Goal: Navigation & Orientation: Understand site structure

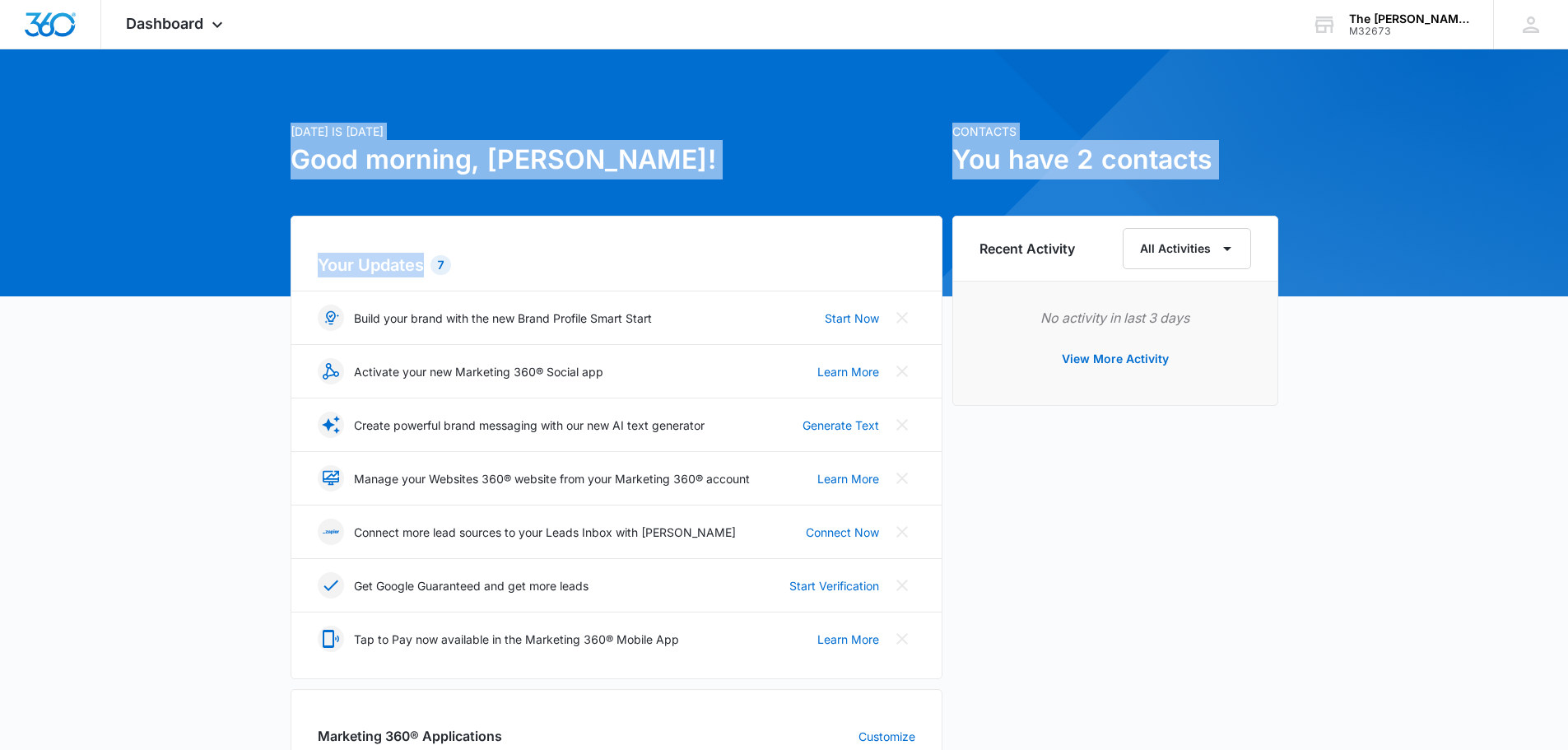
drag, startPoint x: 462, startPoint y: 261, endPoint x: 212, endPoint y: 50, distance: 327.1
click at [212, 50] on main "[DATE] is [DATE] Good morning, [PERSON_NAME]! Contacts You have 2 contacts Your…" at bounding box center [784, 714] width 1568 height 1329
click at [310, 267] on div "Your Updates 7 Build your brand with the new Brand Profile Smart Start Start No…" at bounding box center [617, 447] width 652 height 463
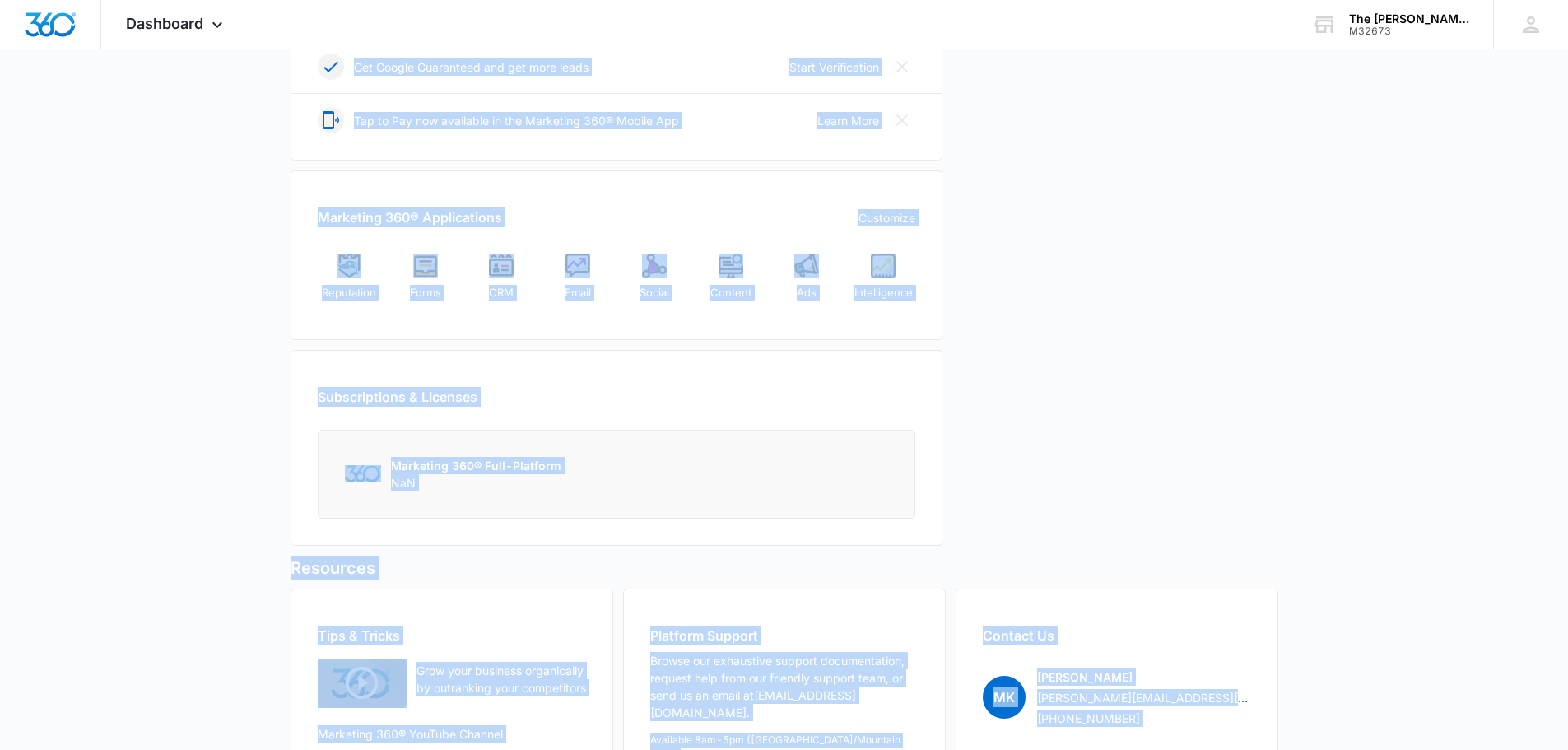
scroll to position [628, 0]
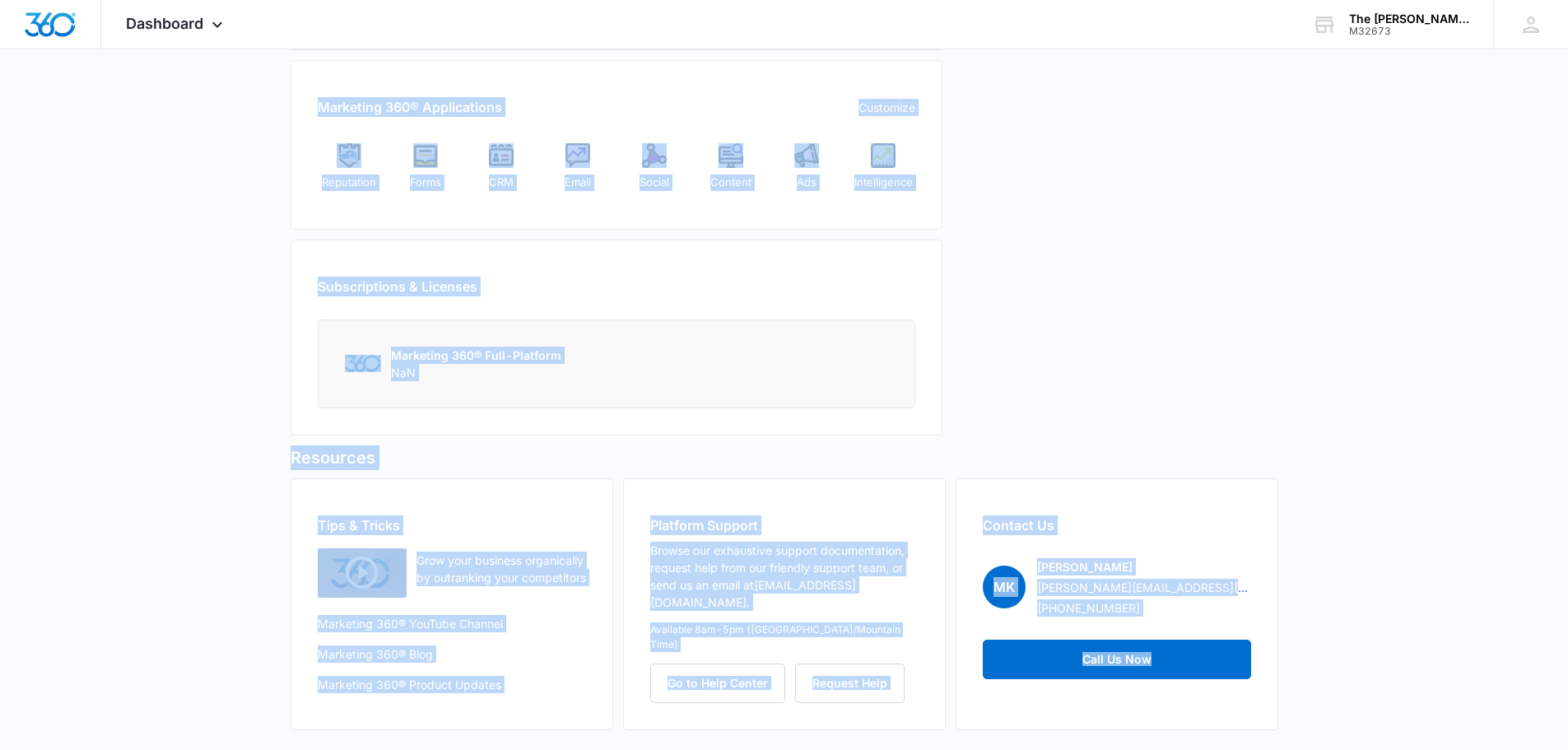
drag, startPoint x: 306, startPoint y: 247, endPoint x: 1373, endPoint y: 689, distance: 1154.9
click at [1373, 689] on div "[DATE] is [DATE] Good morning, [PERSON_NAME]! Contacts You have 2 contacts Your…" at bounding box center [784, 95] width 1568 height 1309
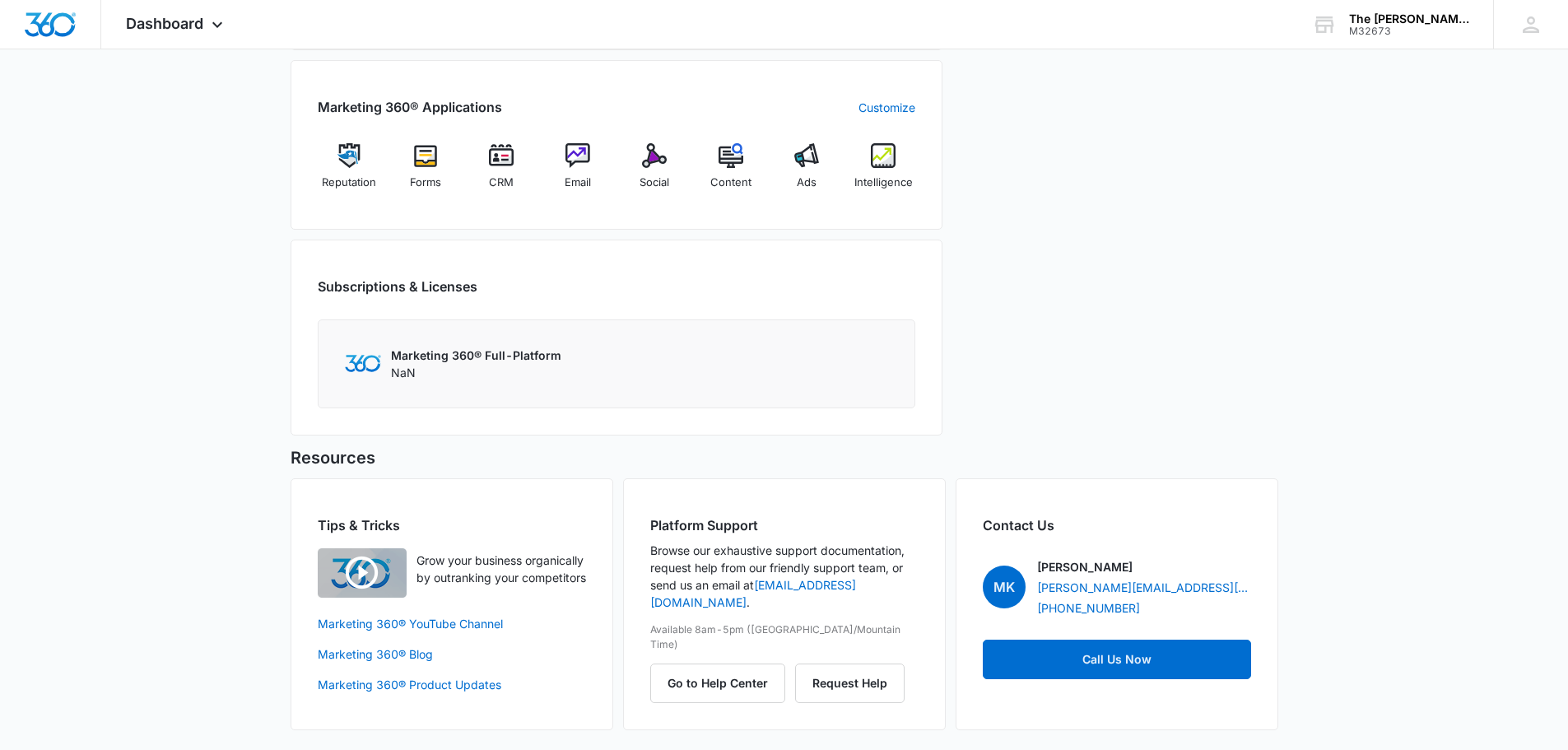
click at [1392, 663] on div "[DATE] is [DATE] Good morning, [PERSON_NAME]! Contacts You have 2 contacts Your…" at bounding box center [784, 95] width 1568 height 1309
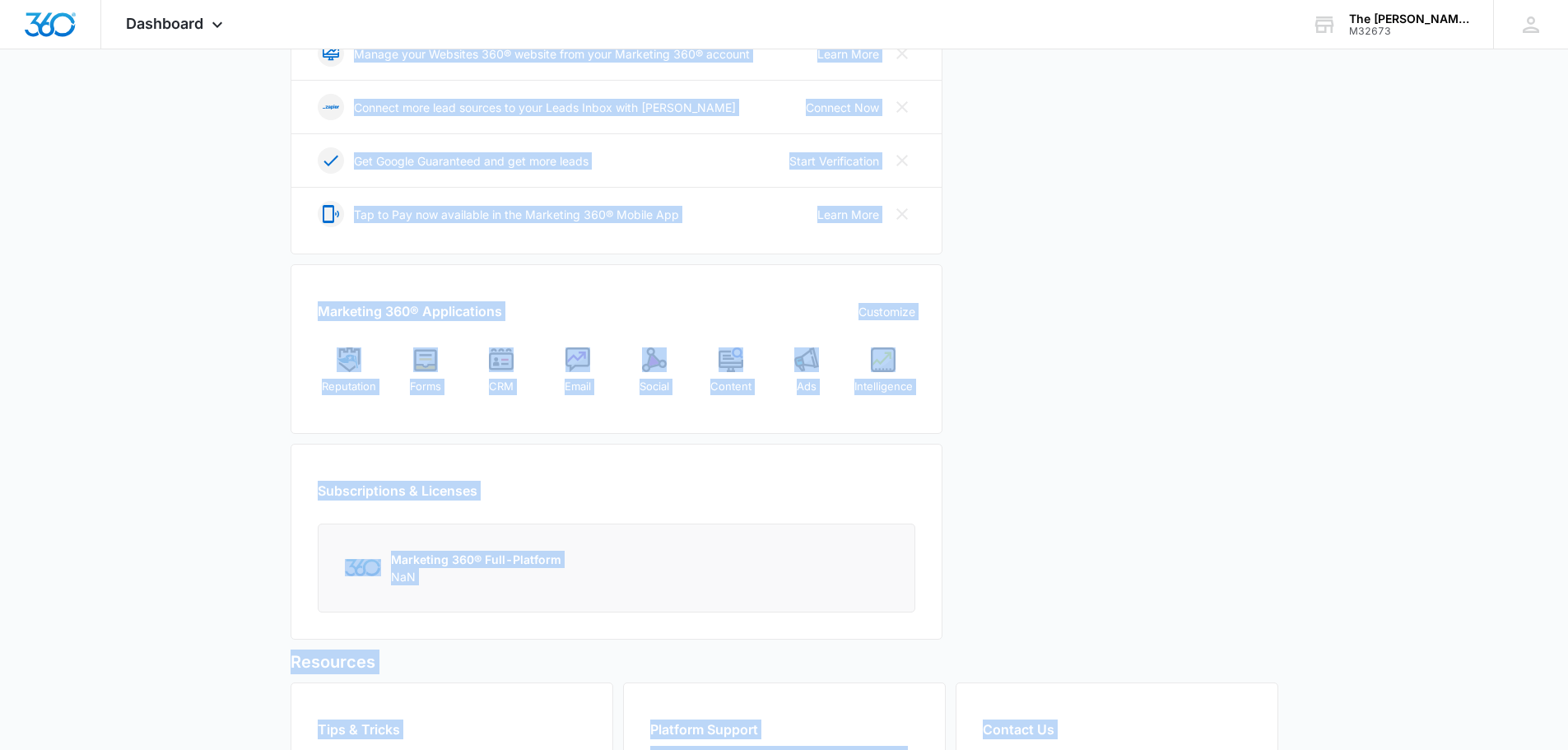
scroll to position [0, 0]
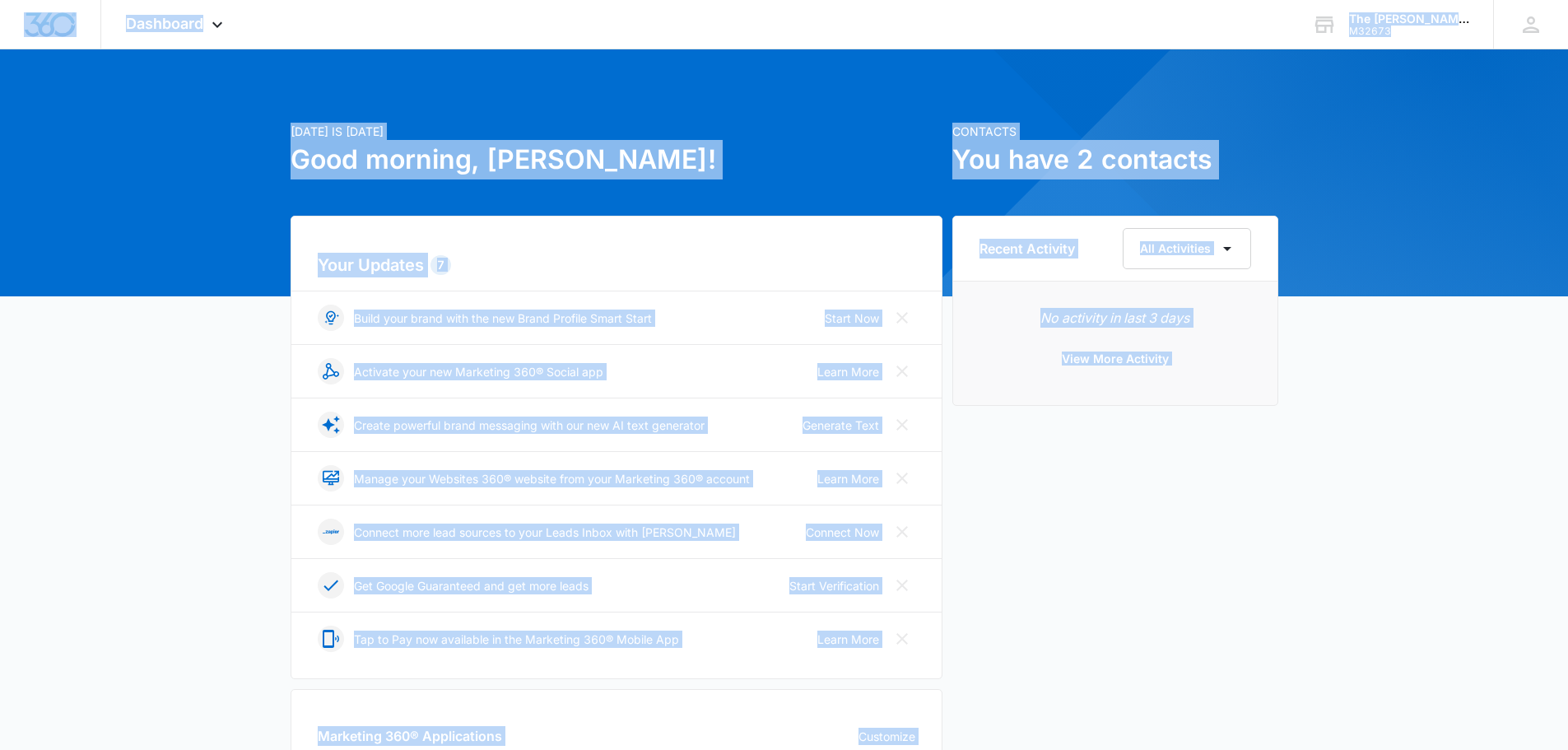
drag, startPoint x: 1421, startPoint y: 691, endPoint x: 0, endPoint y: -100, distance: 1626.3
click at [0, 0] on html "Dashboard Apps Reputation Forms CRM Email Social Content Ads Intelligence Files…" at bounding box center [784, 375] width 1568 height 750
click at [235, 240] on div "[DATE] is [DATE] Good morning, [PERSON_NAME]! Contacts You have 2 contacts Your…" at bounding box center [784, 724] width 1568 height 1309
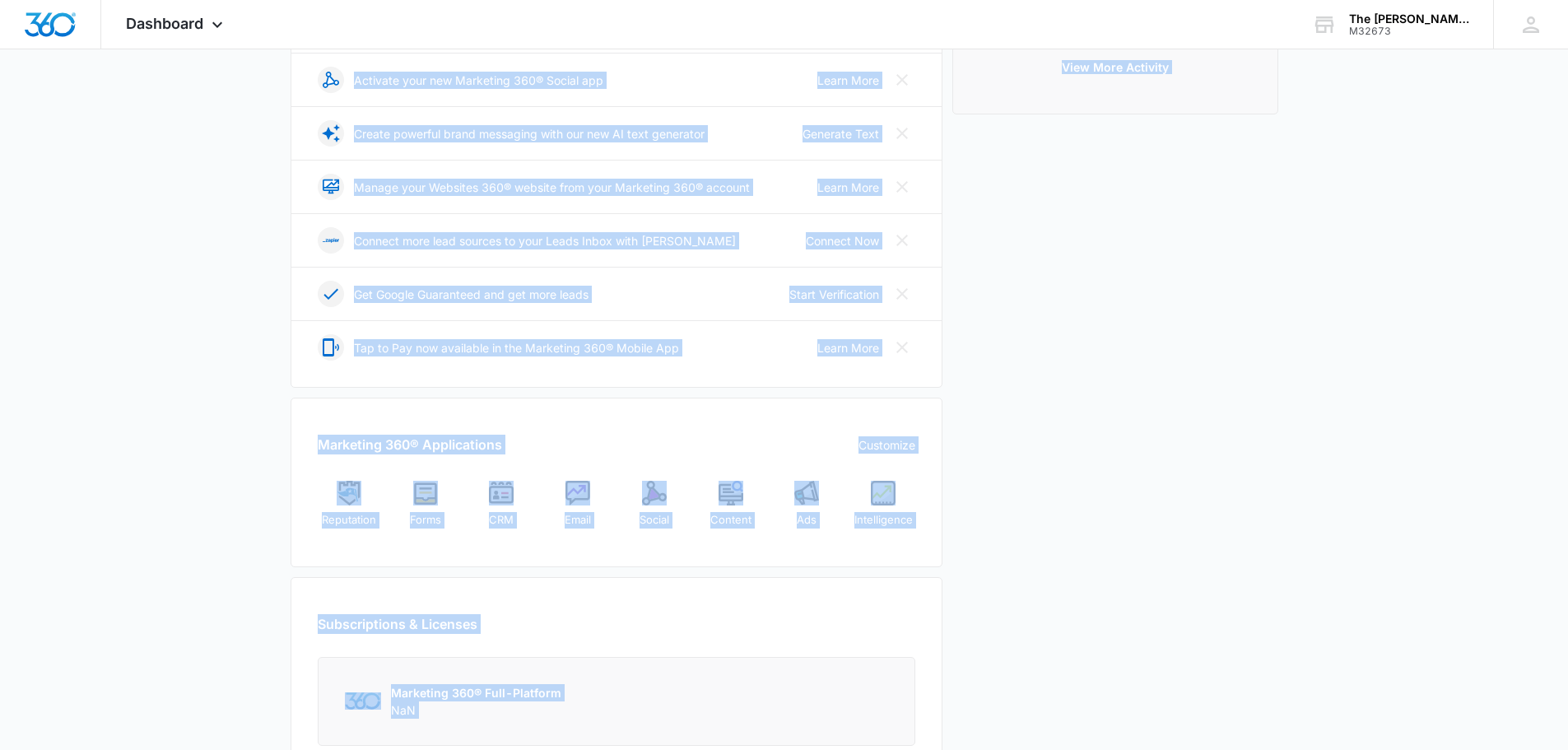
scroll to position [628, 0]
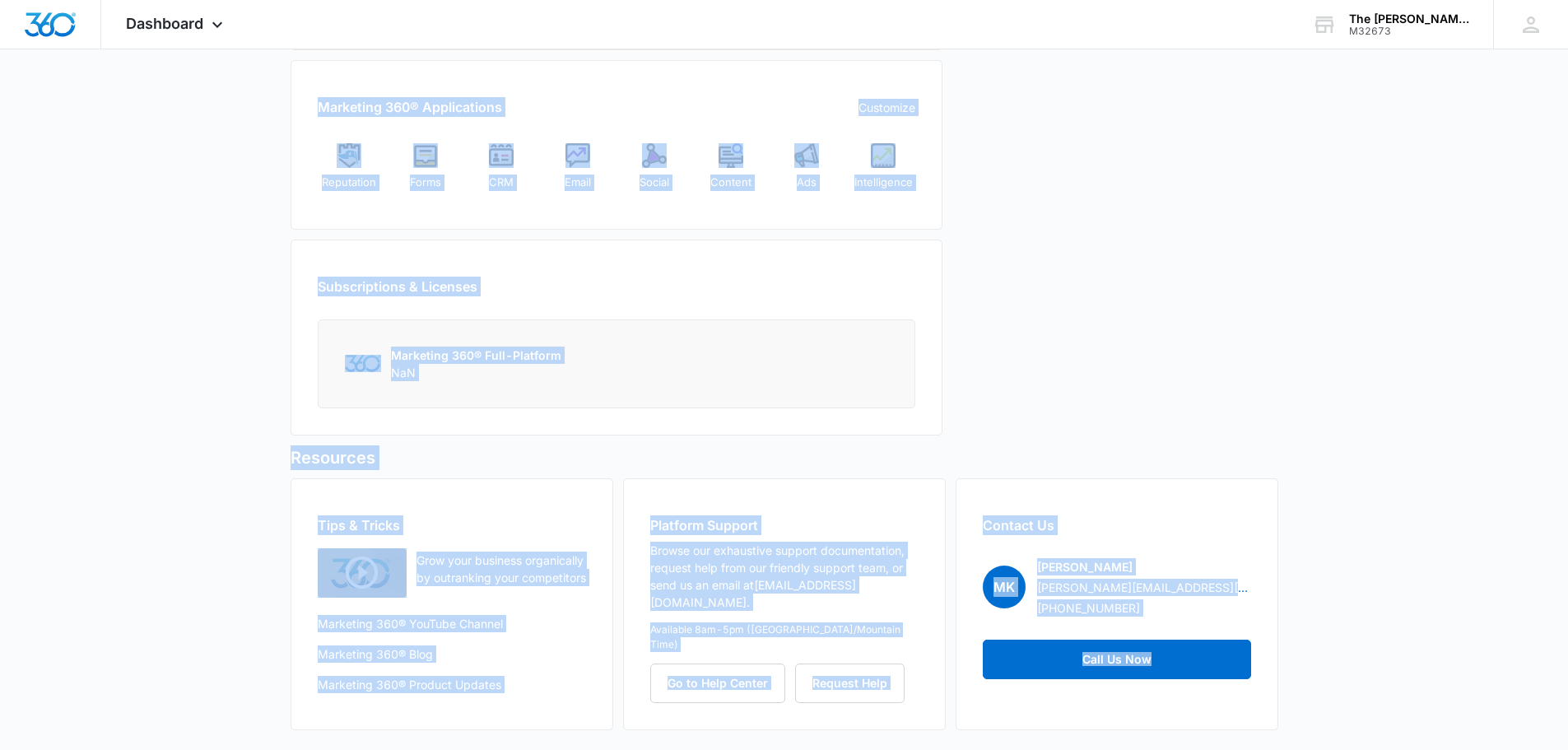
drag, startPoint x: 202, startPoint y: 205, endPoint x: 1080, endPoint y: 788, distance: 1053.9
click at [268, 437] on div "[DATE] is [DATE] Good morning, [PERSON_NAME]! Contacts You have 2 contacts Your…" at bounding box center [784, 95] width 1568 height 1309
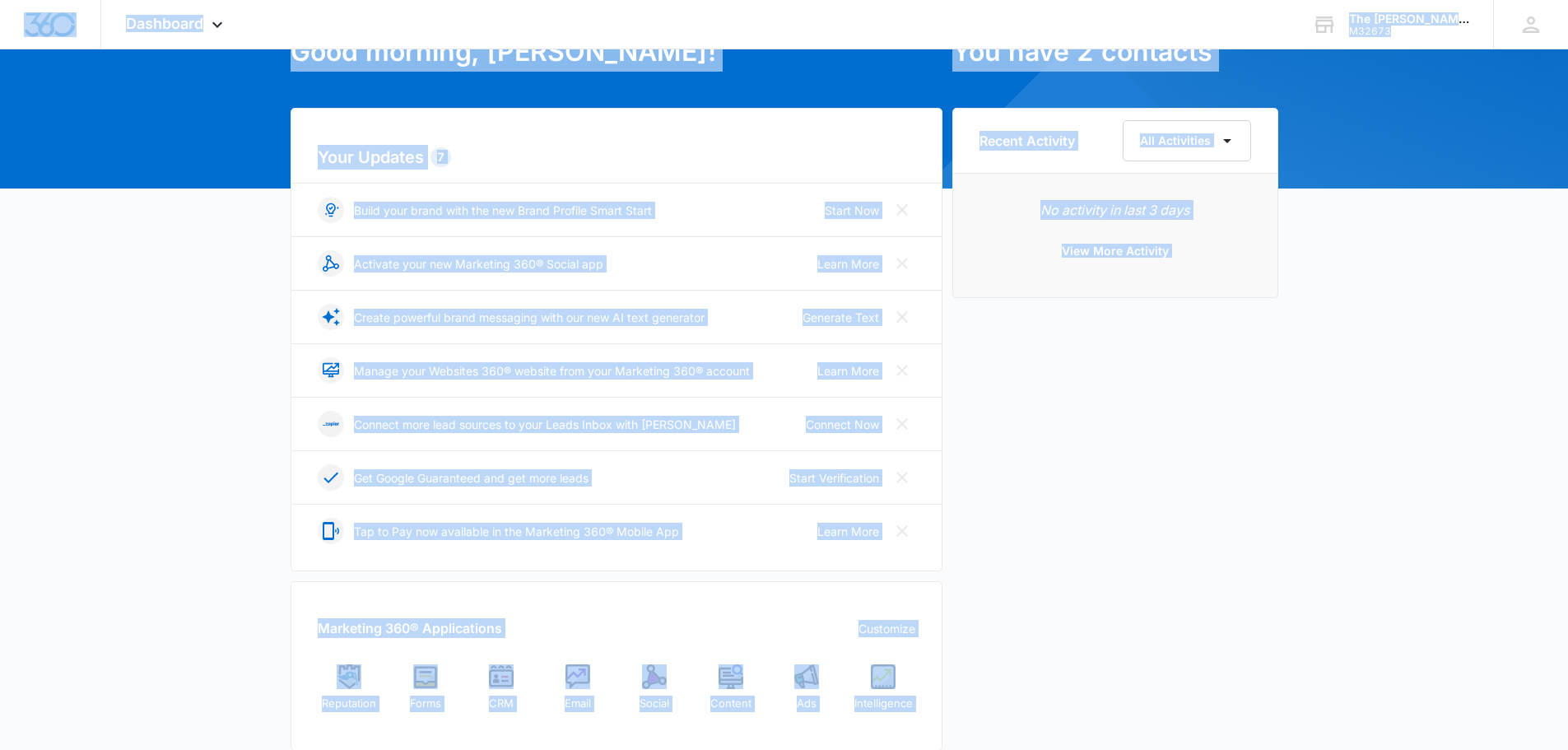
scroll to position [0, 0]
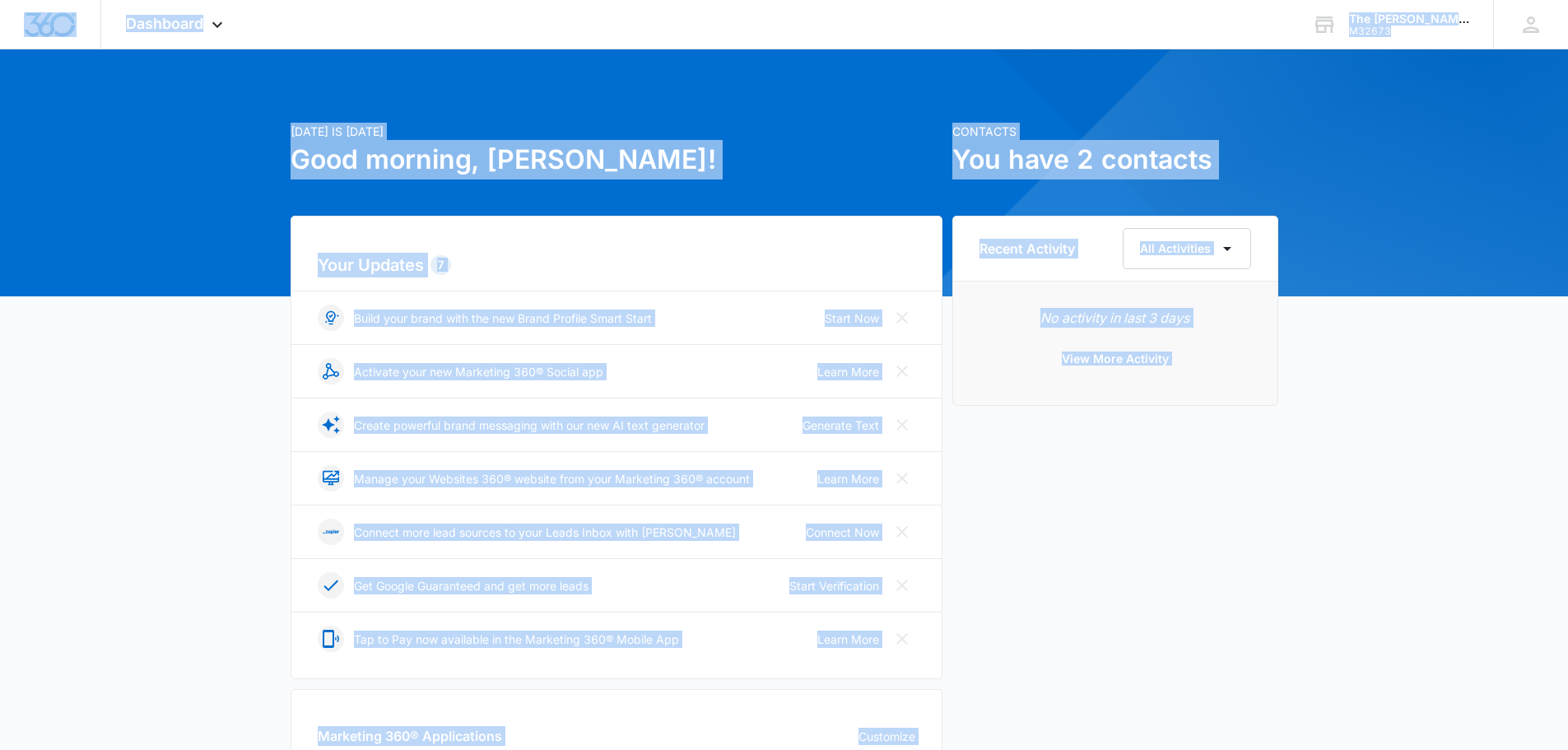
drag, startPoint x: 1346, startPoint y: 709, endPoint x: 0, endPoint y: -5, distance: 1523.7
click at [0, 0] on html "Dashboard Apps Reputation Forms CRM Email Social Content Ads Intelligence Files…" at bounding box center [784, 375] width 1568 height 750
click at [209, 160] on div "[DATE] is [DATE] Good morning, [PERSON_NAME]! Contacts You have 2 contacts Your…" at bounding box center [784, 724] width 1568 height 1309
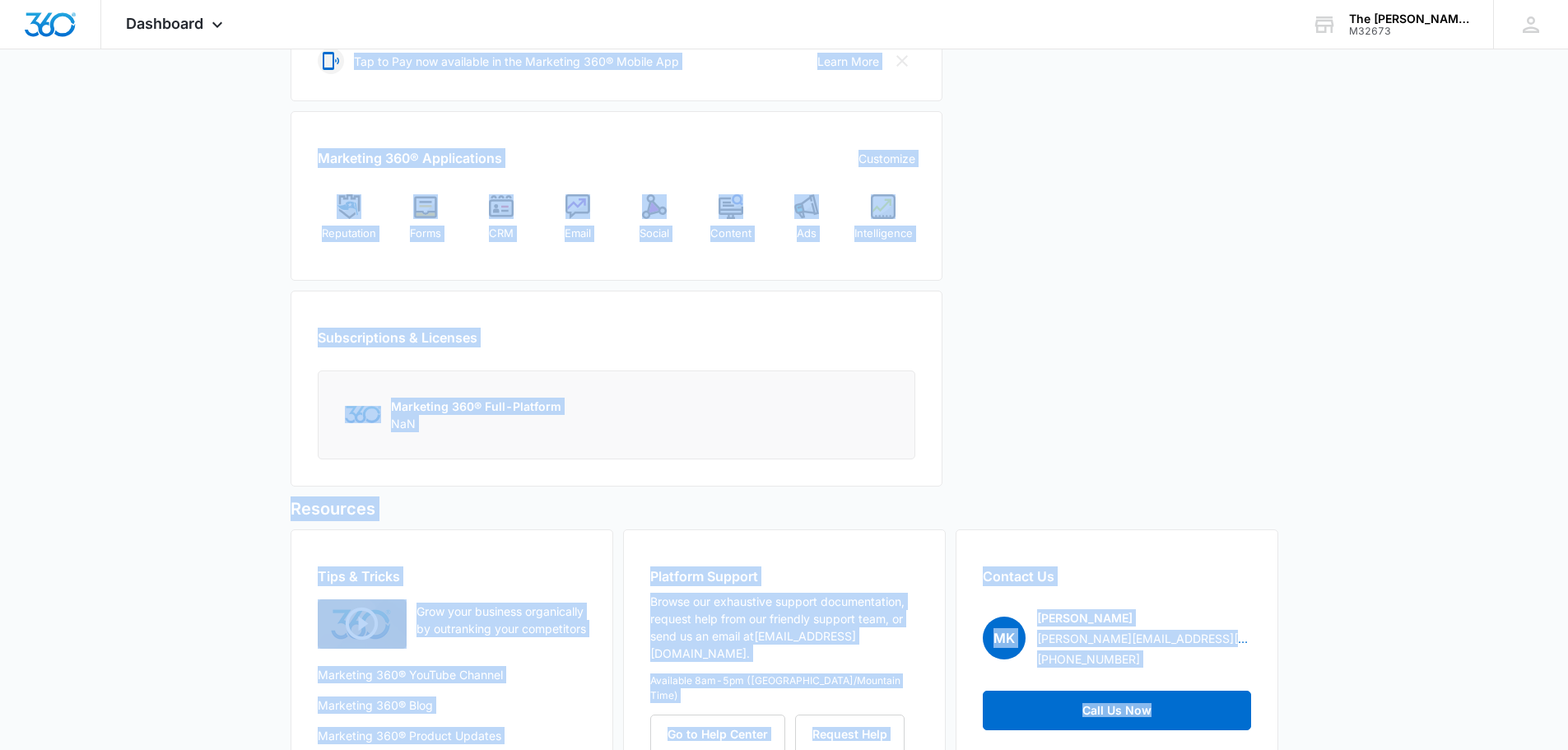
scroll to position [628, 0]
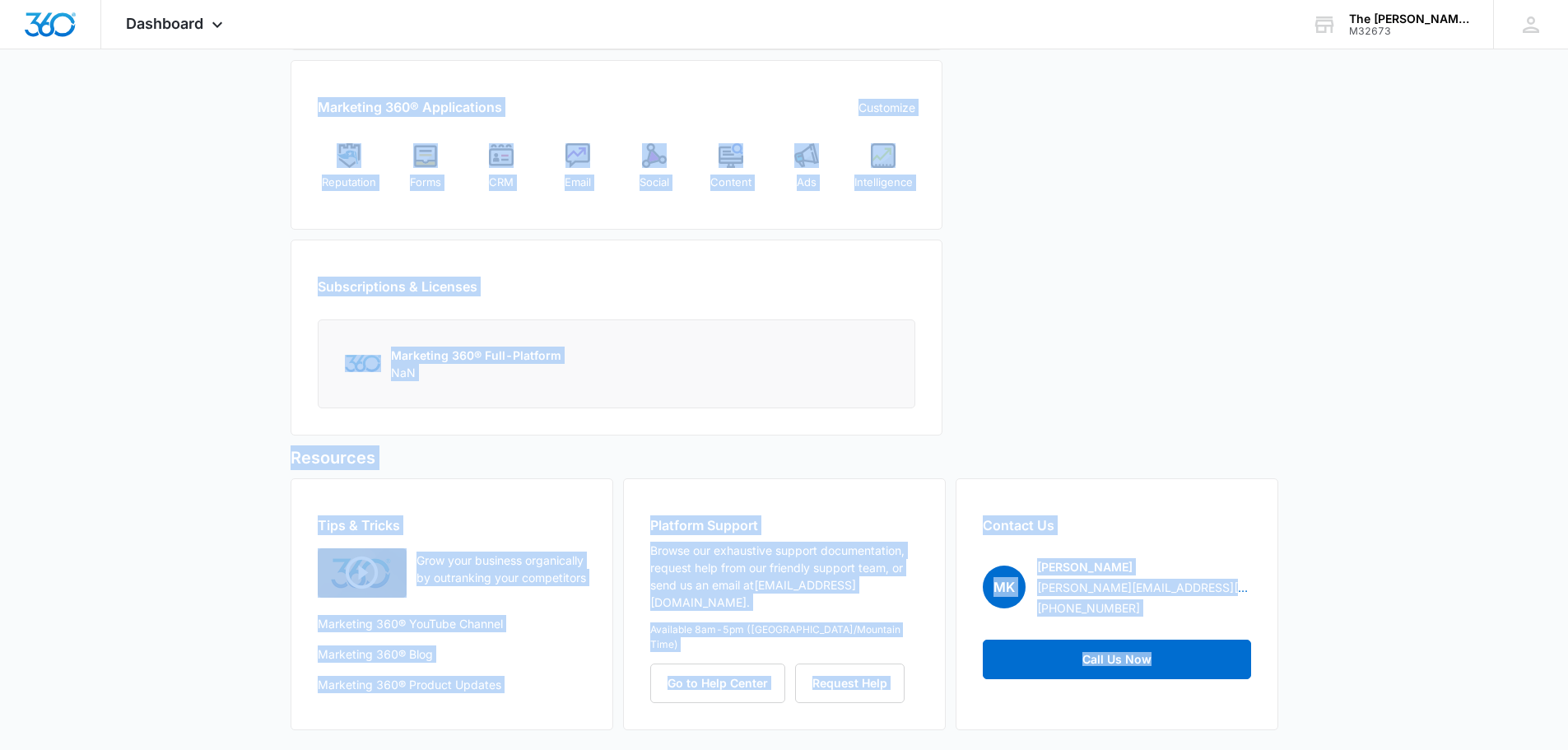
drag, startPoint x: 187, startPoint y: 80, endPoint x: 1296, endPoint y: 763, distance: 1302.4
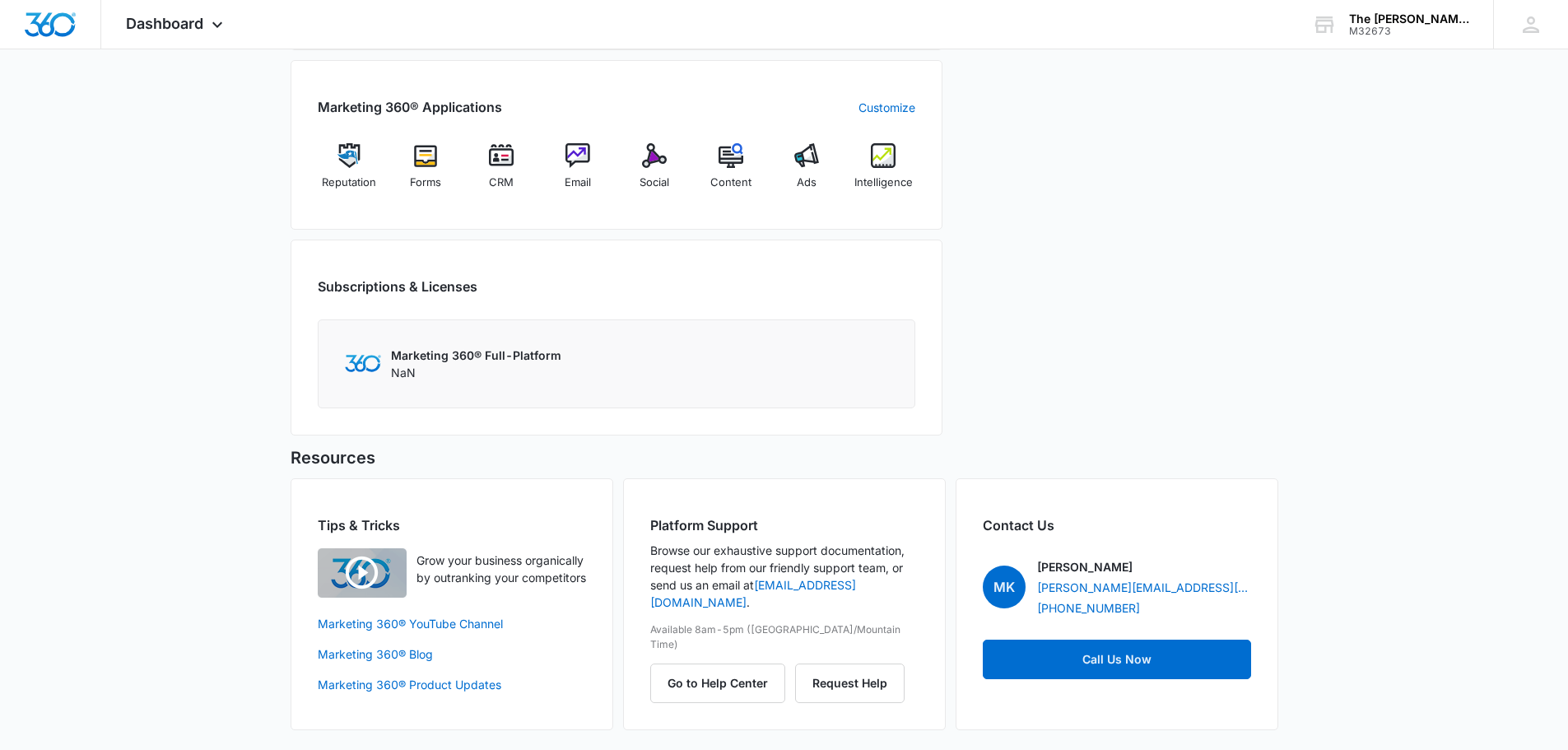
click at [1367, 648] on div "[DATE] is [DATE] Good morning, [PERSON_NAME]! Contacts You have 2 contacts Your…" at bounding box center [784, 95] width 1568 height 1309
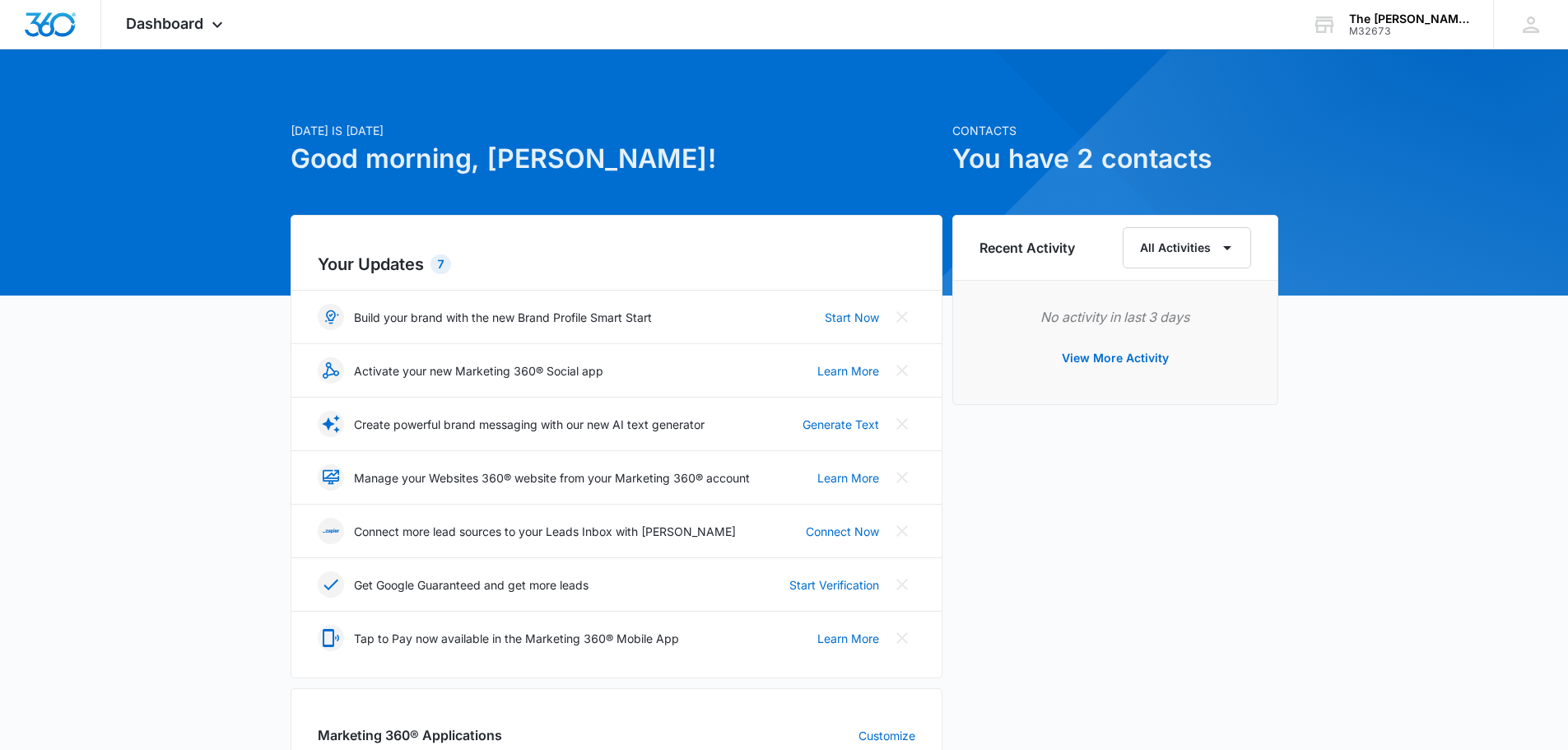
scroll to position [0, 0]
